Goal: Information Seeking & Learning: Learn about a topic

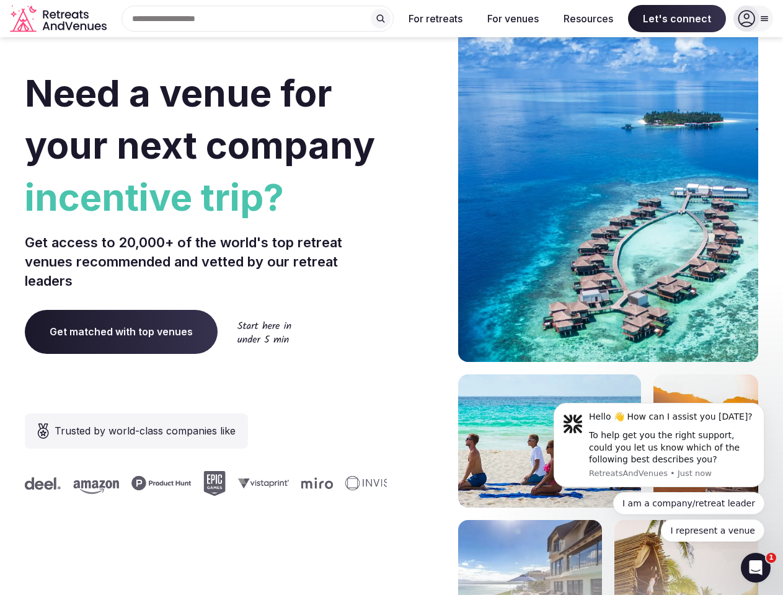
click at [391, 297] on div "Need a venue for your next company incentive trip? Get access to 20,000+ of the…" at bounding box center [391, 371] width 733 height 747
click at [258, 19] on div "Search Popular Destinations [GEOGRAPHIC_DATA], [GEOGRAPHIC_DATA] [GEOGRAPHIC_DA…" at bounding box center [253, 19] width 282 height 26
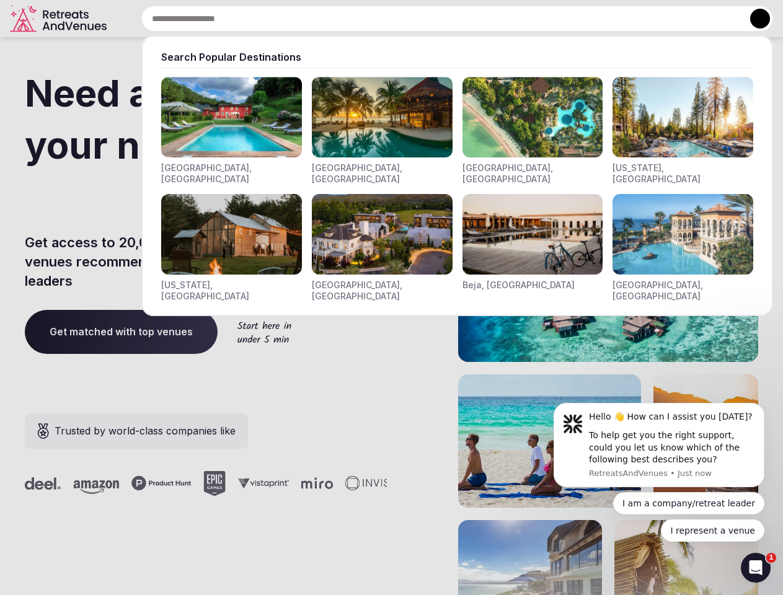
click at [381, 19] on input "text" at bounding box center [457, 19] width 632 height 26
click at [436, 19] on input "text" at bounding box center [457, 19] width 632 height 26
click at [513, 19] on input "text" at bounding box center [457, 19] width 632 height 26
click at [588, 19] on input "text" at bounding box center [457, 19] width 632 height 26
click at [677, 19] on input "text" at bounding box center [457, 19] width 632 height 26
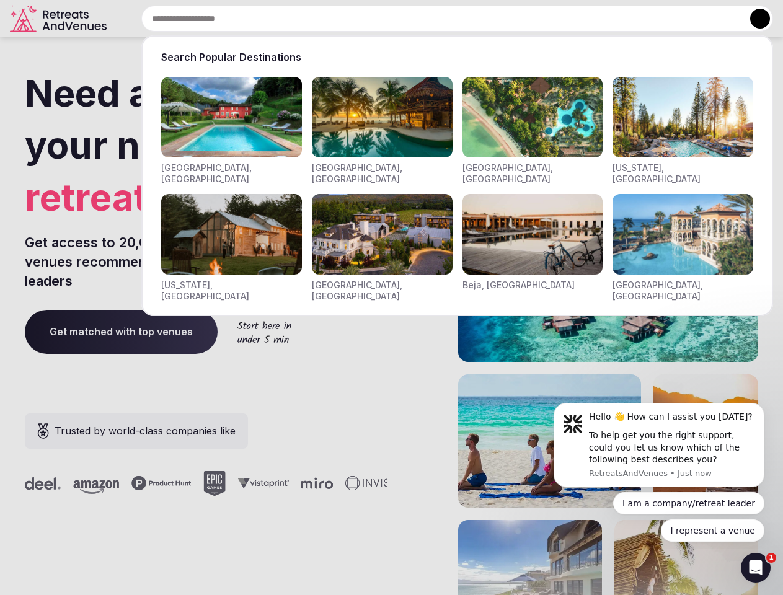
click at [753, 19] on button at bounding box center [760, 19] width 20 height 20
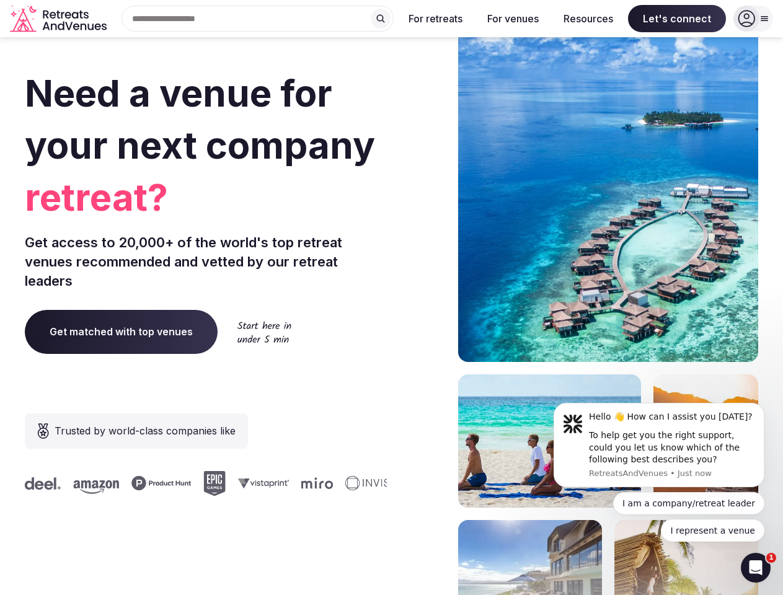
click at [659, 445] on div "To help get you the right support, could you let us know which of the following…" at bounding box center [672, 448] width 166 height 37
